Goal: Task Accomplishment & Management: Manage account settings

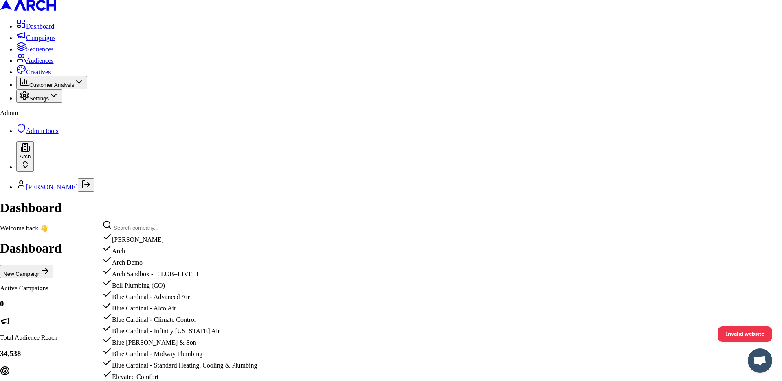
click at [141, 225] on input "text" at bounding box center [148, 227] width 72 height 9
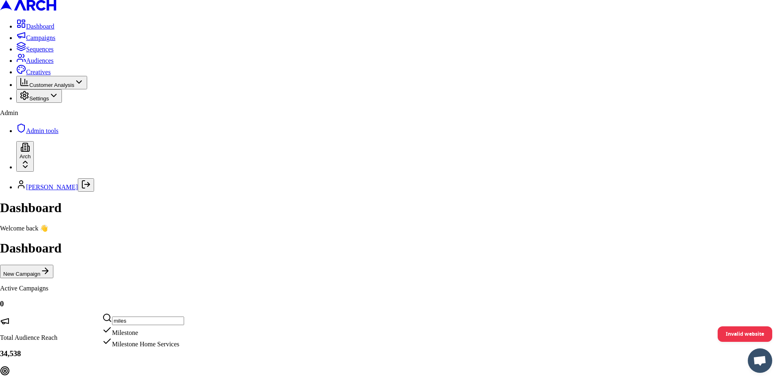
type input "miles"
click at [146, 348] on div "Milestone Home Services" at bounding box center [143, 341] width 82 height 11
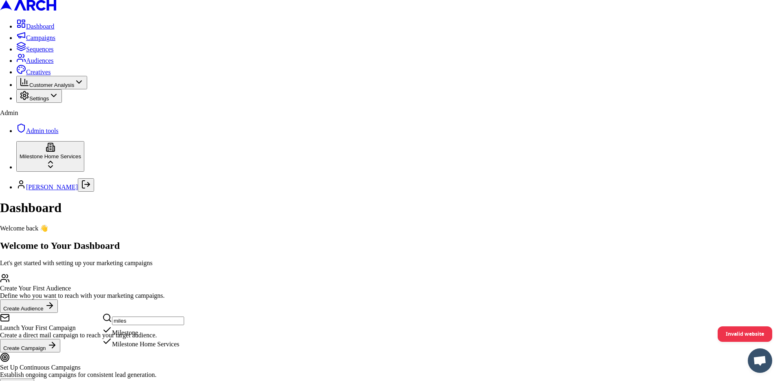
click at [109, 224] on div "Dashboard Welcome back 👋 Welcome to Your Dashboard Let's get started with setti…" at bounding box center [391, 302] width 782 height 205
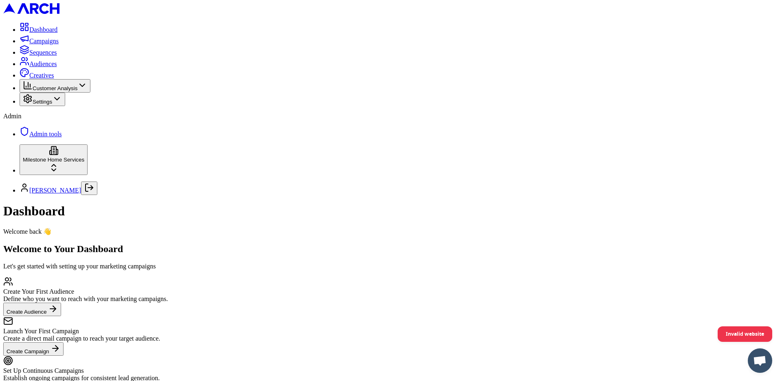
click at [52, 105] on span "Settings" at bounding box center [43, 102] width 20 height 6
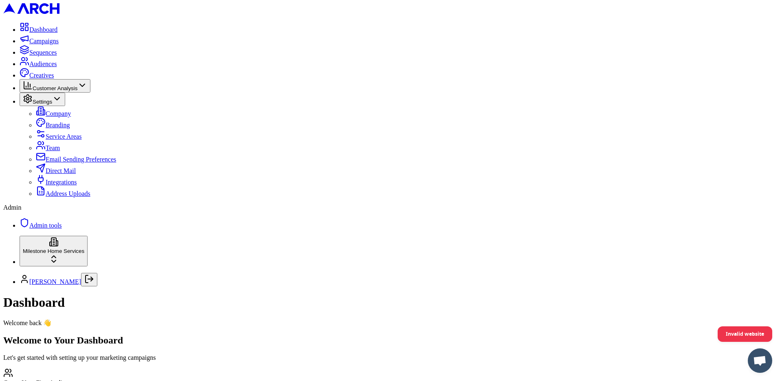
click at [63, 185] on link "Integrations" at bounding box center [56, 181] width 41 height 7
